Goal: Browse casually

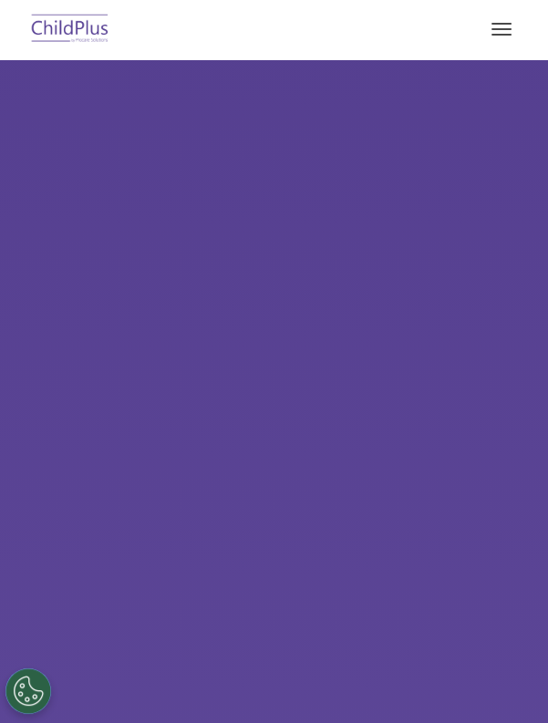
scroll to position [24, 0]
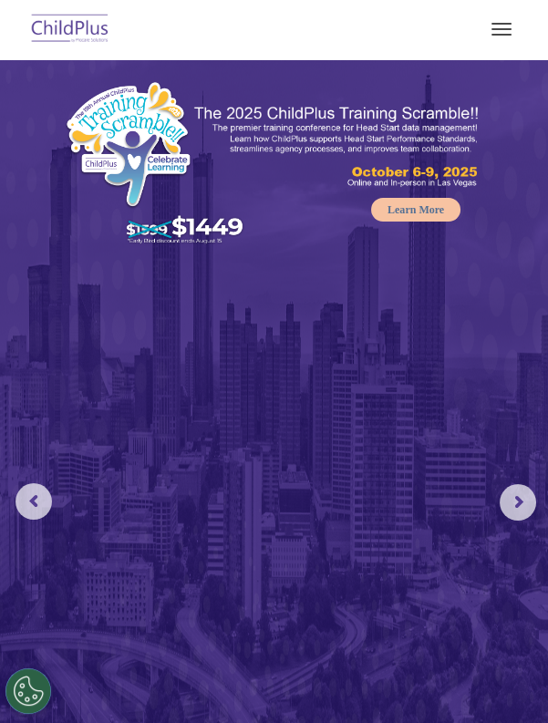
select select "MEDIUM"
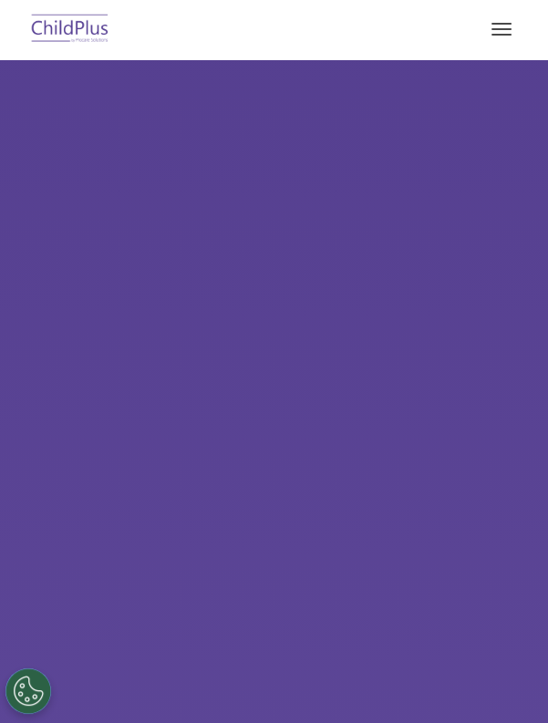
scroll to position [24, 0]
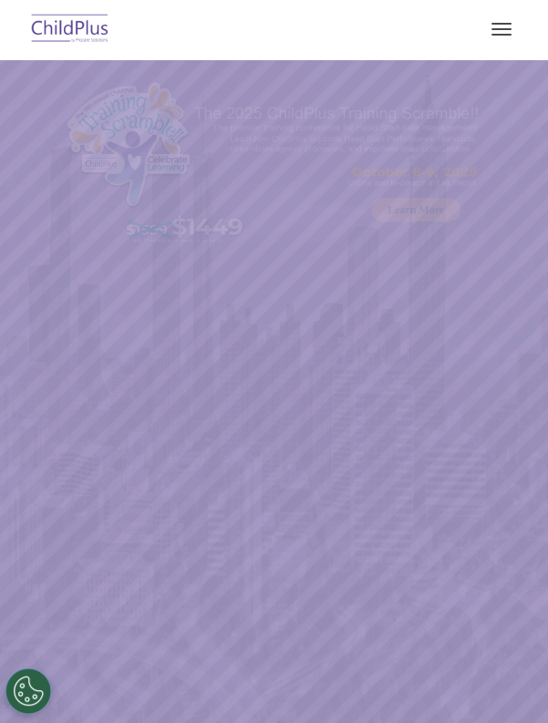
select select "MEDIUM"
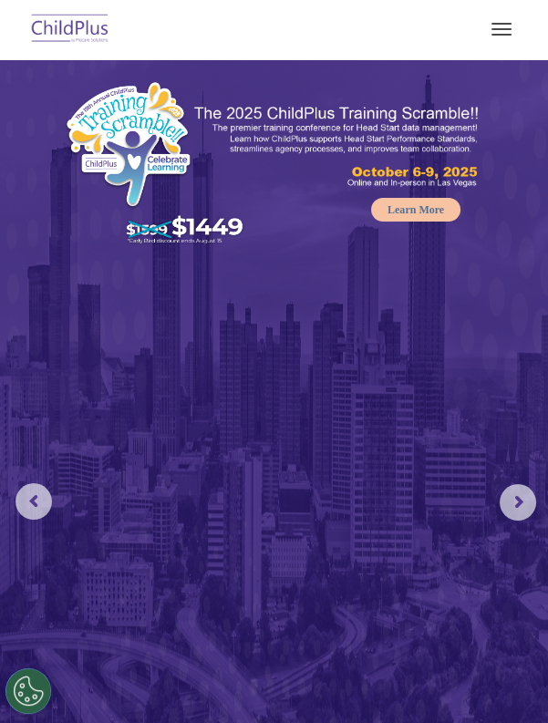
scroll to position [0, 0]
click at [502, 34] on span "button" at bounding box center [501, 35] width 20 height 2
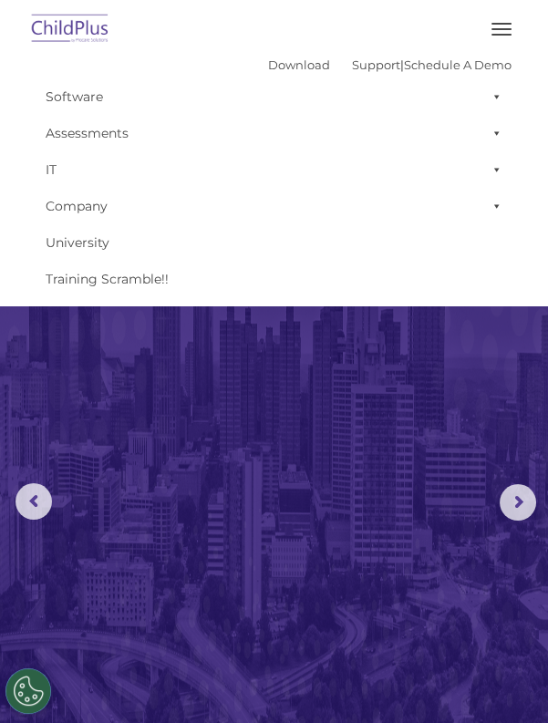
click at [352, 410] on img at bounding box center [274, 396] width 548 height 721
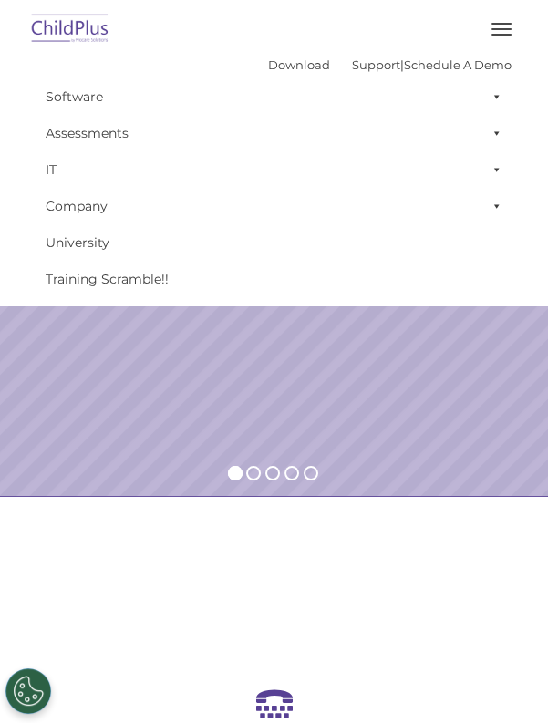
click at [390, 418] on rs-slide "Learn More" at bounding box center [274, 29] width 548 height 933
